Goal: Browse casually

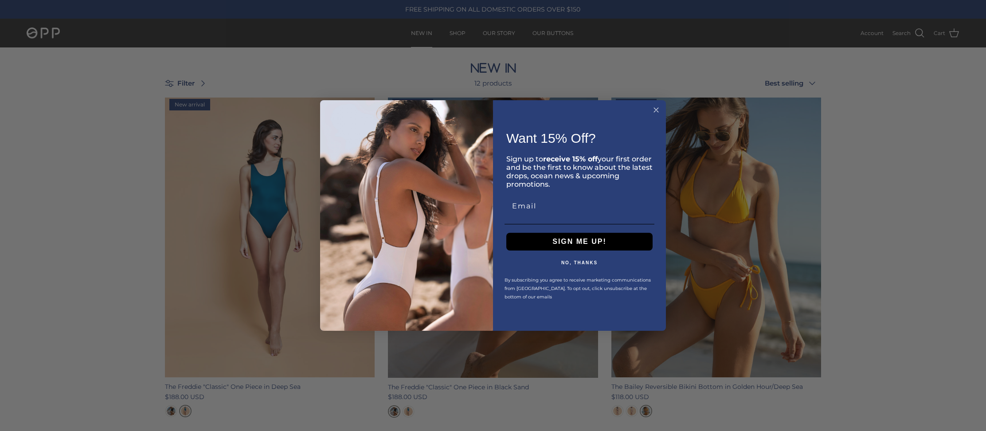
click at [661, 109] on form "Want 15% Off? ​ Sign up to receive 15% off your first order and be the first to…" at bounding box center [493, 215] width 346 height 230
click at [656, 109] on icon "Close dialog" at bounding box center [656, 110] width 11 height 11
